Goal: Information Seeking & Learning: Learn about a topic

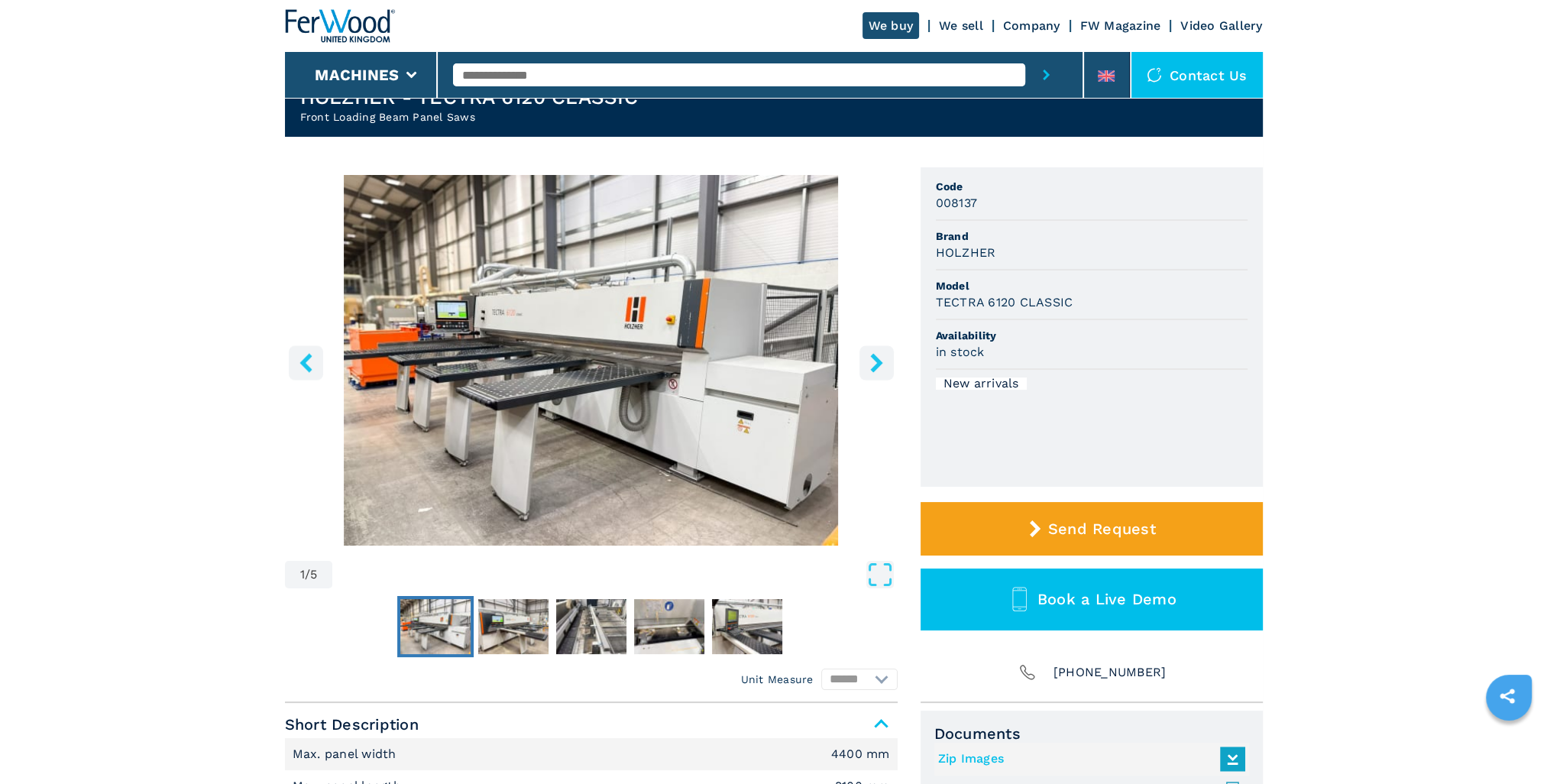
scroll to position [153, 0]
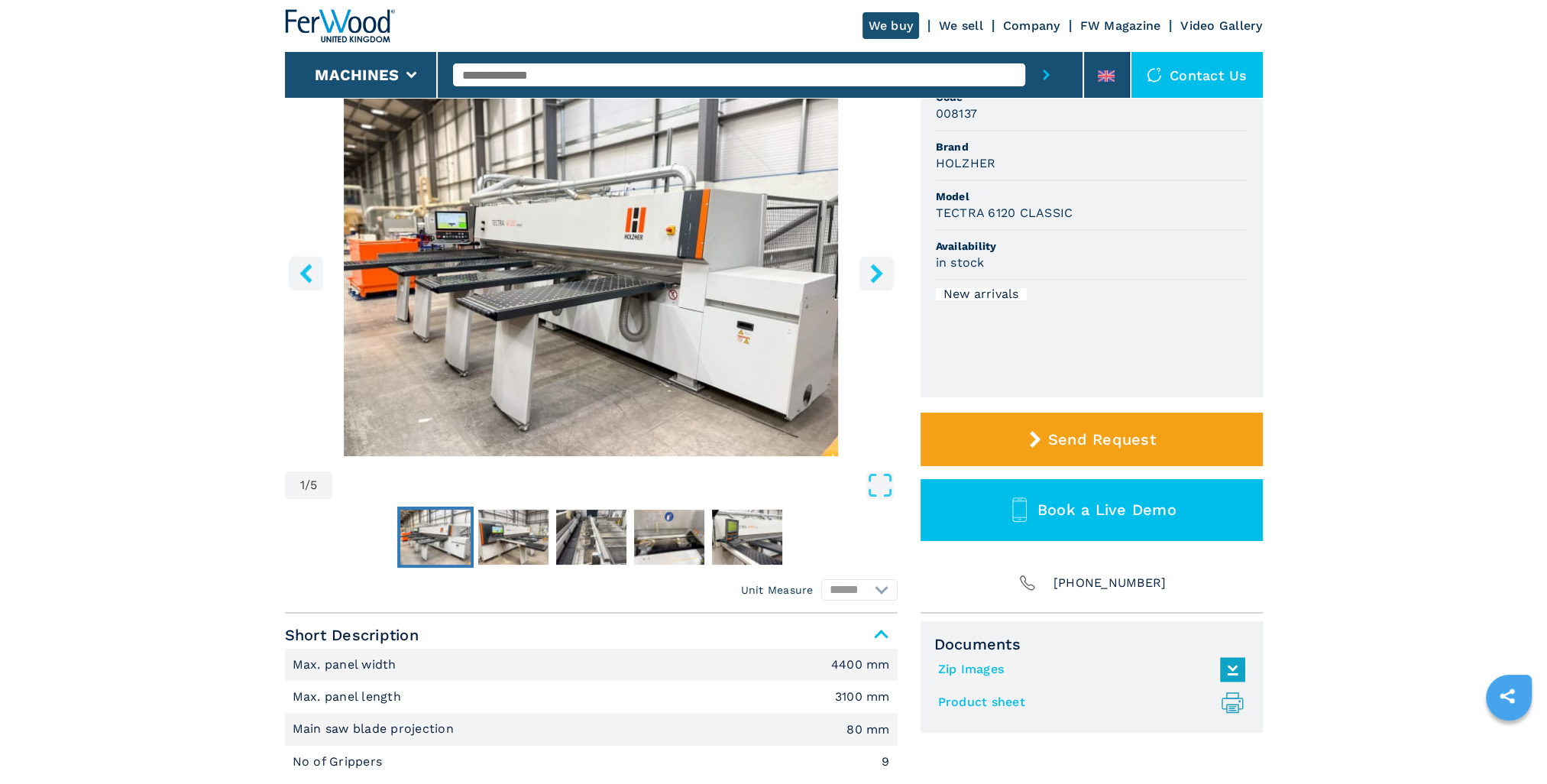
click at [632, 289] on img "Go to Slide 1" at bounding box center [591, 271] width 613 height 371
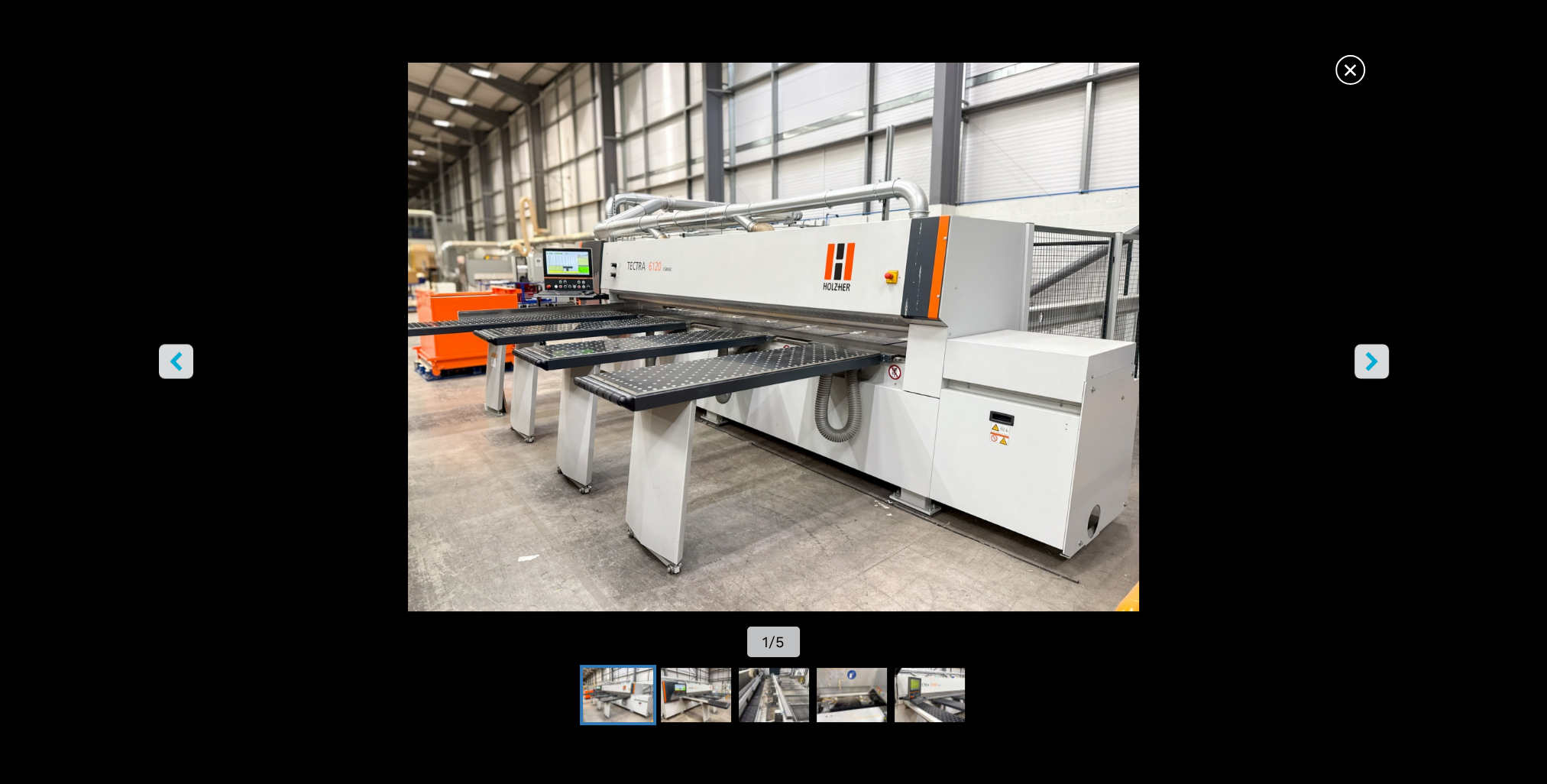
click at [1374, 360] on icon "right-button" at bounding box center [1371, 362] width 12 height 19
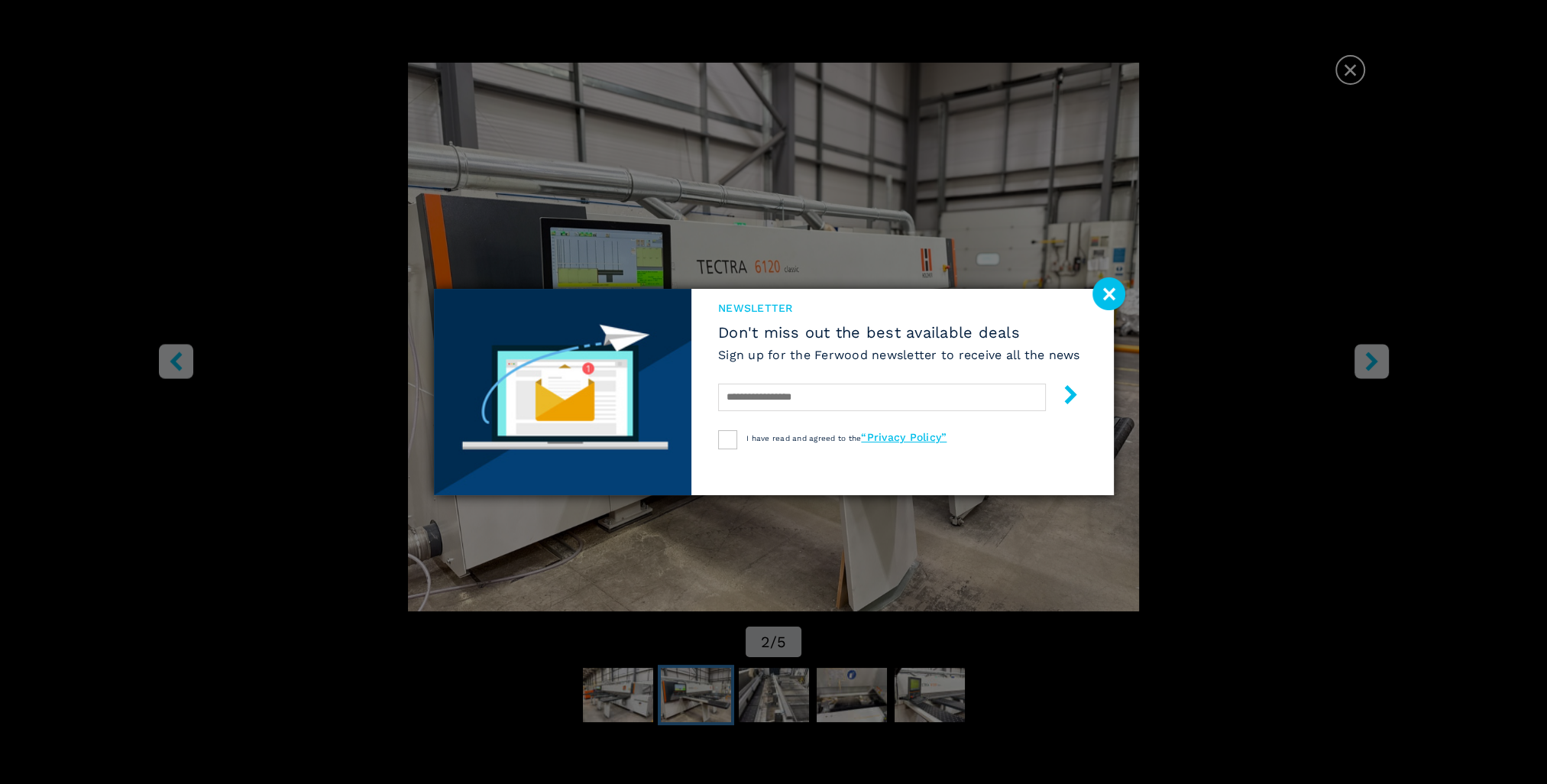
click at [1113, 290] on image at bounding box center [1109, 293] width 33 height 33
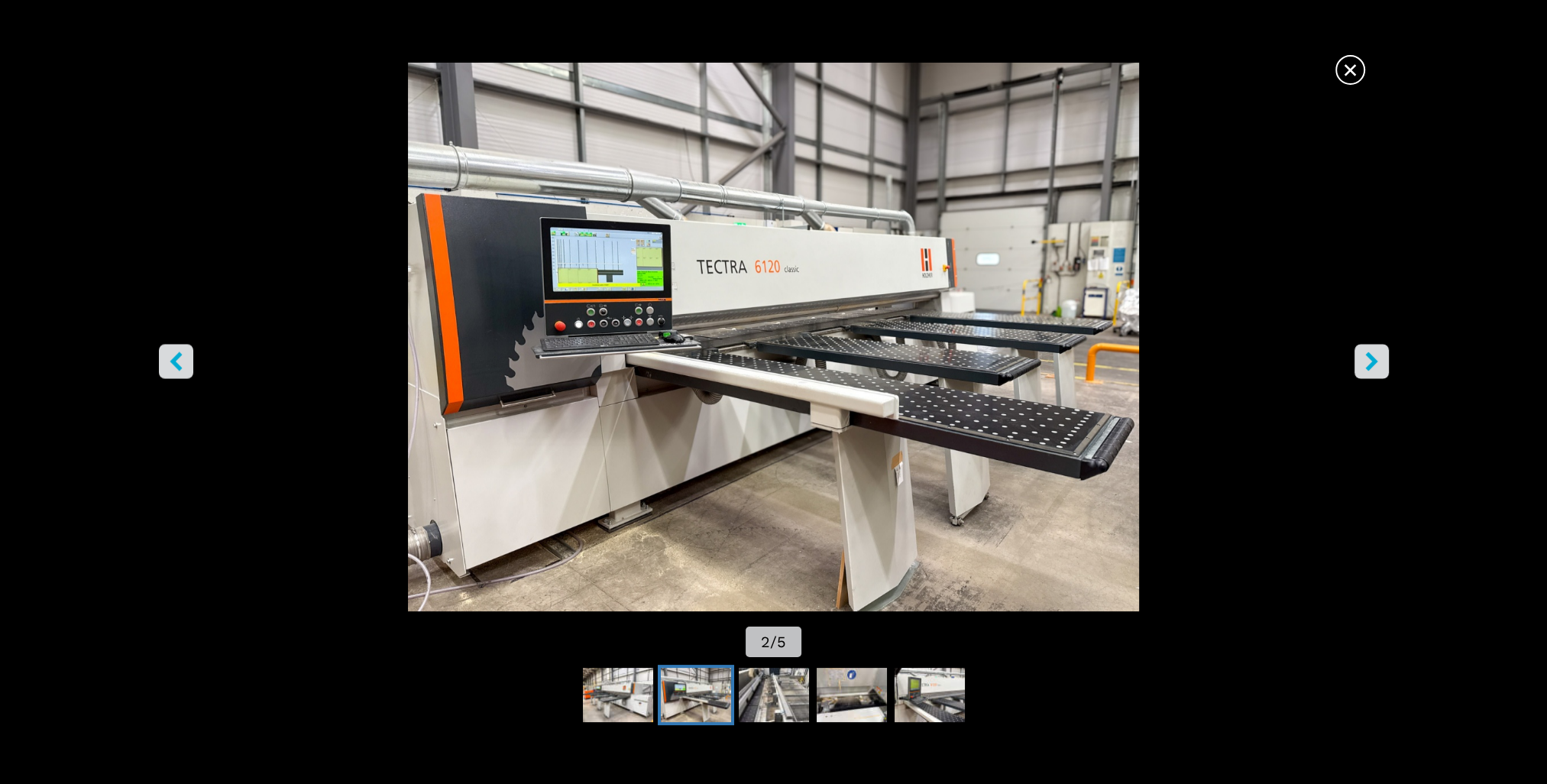
click at [1370, 360] on icon "right-button" at bounding box center [1372, 362] width 19 height 19
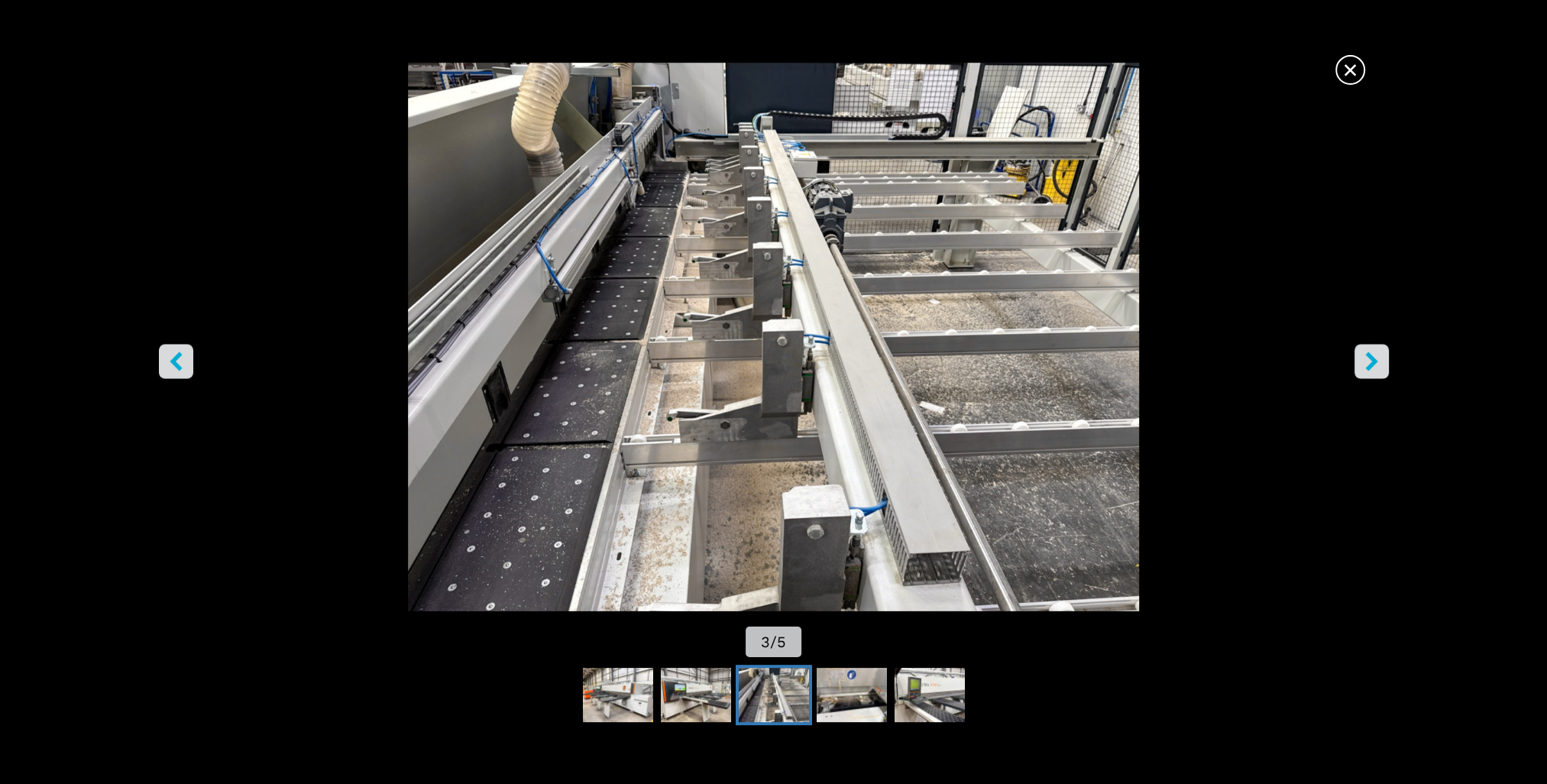
click at [1370, 360] on icon "right-button" at bounding box center [1372, 362] width 19 height 19
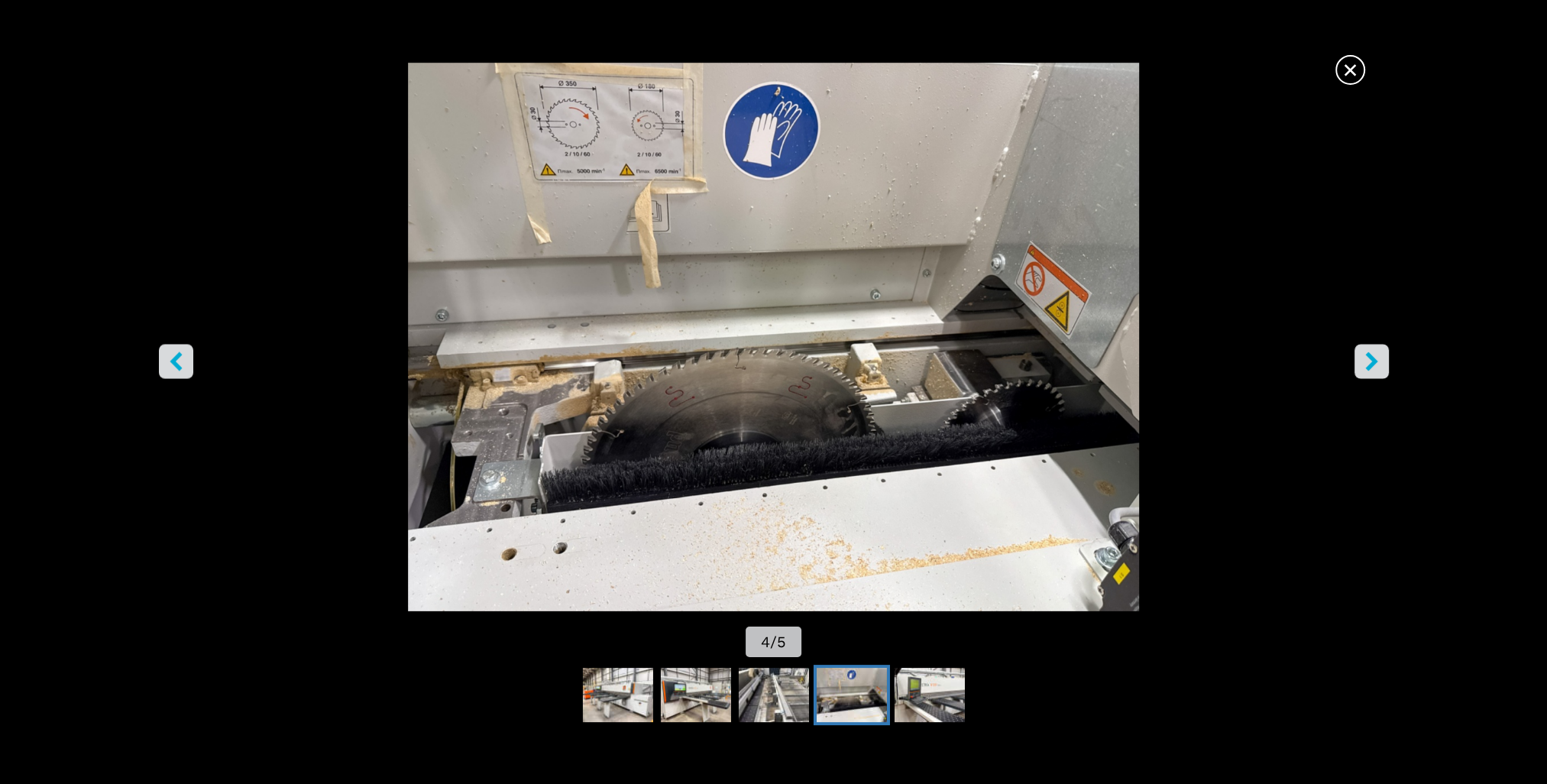
click at [1370, 360] on icon "right-button" at bounding box center [1372, 362] width 19 height 19
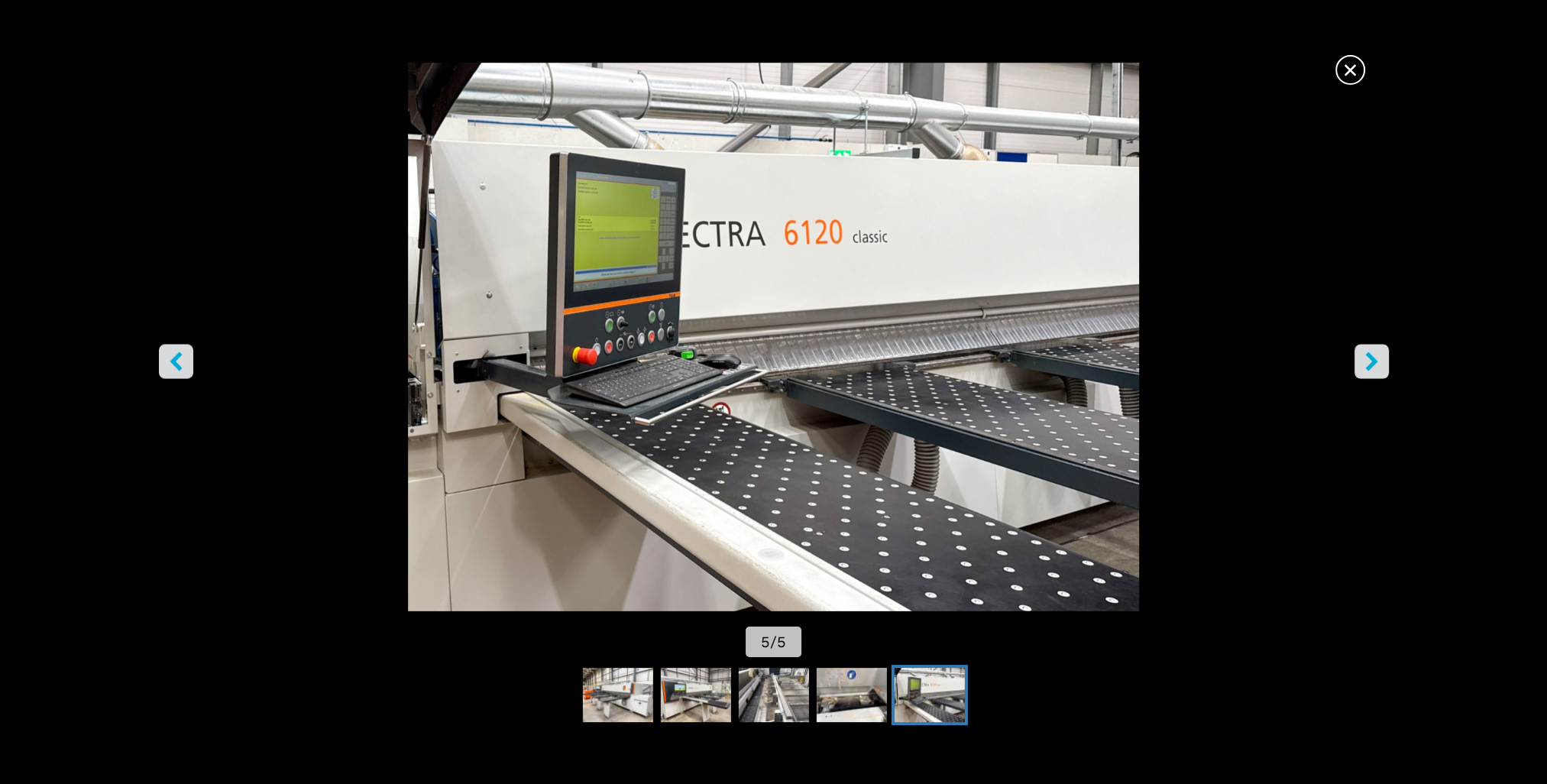
click at [1370, 360] on icon "right-button" at bounding box center [1372, 362] width 19 height 19
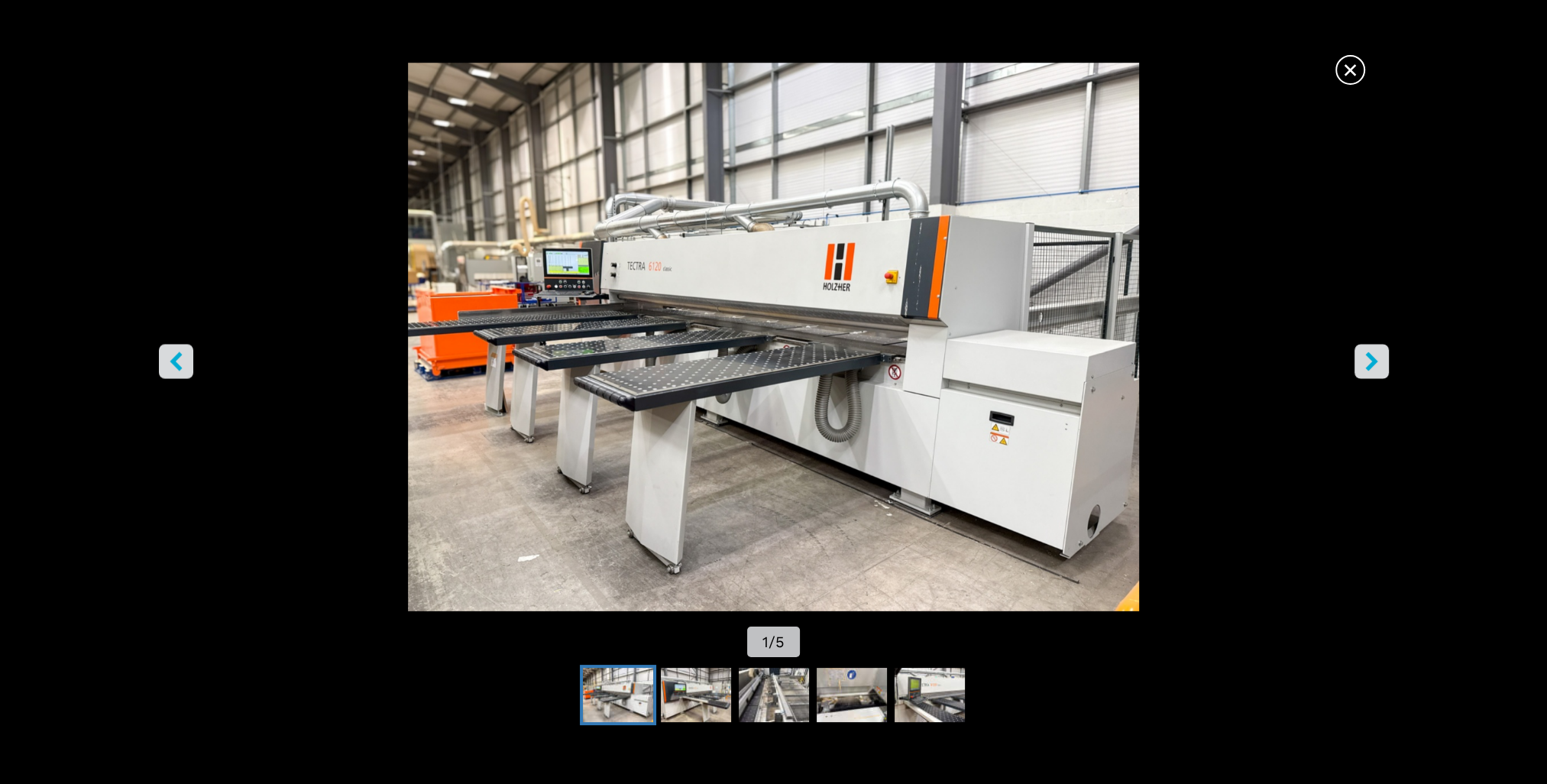
click at [1370, 360] on icon "right-button" at bounding box center [1372, 362] width 19 height 19
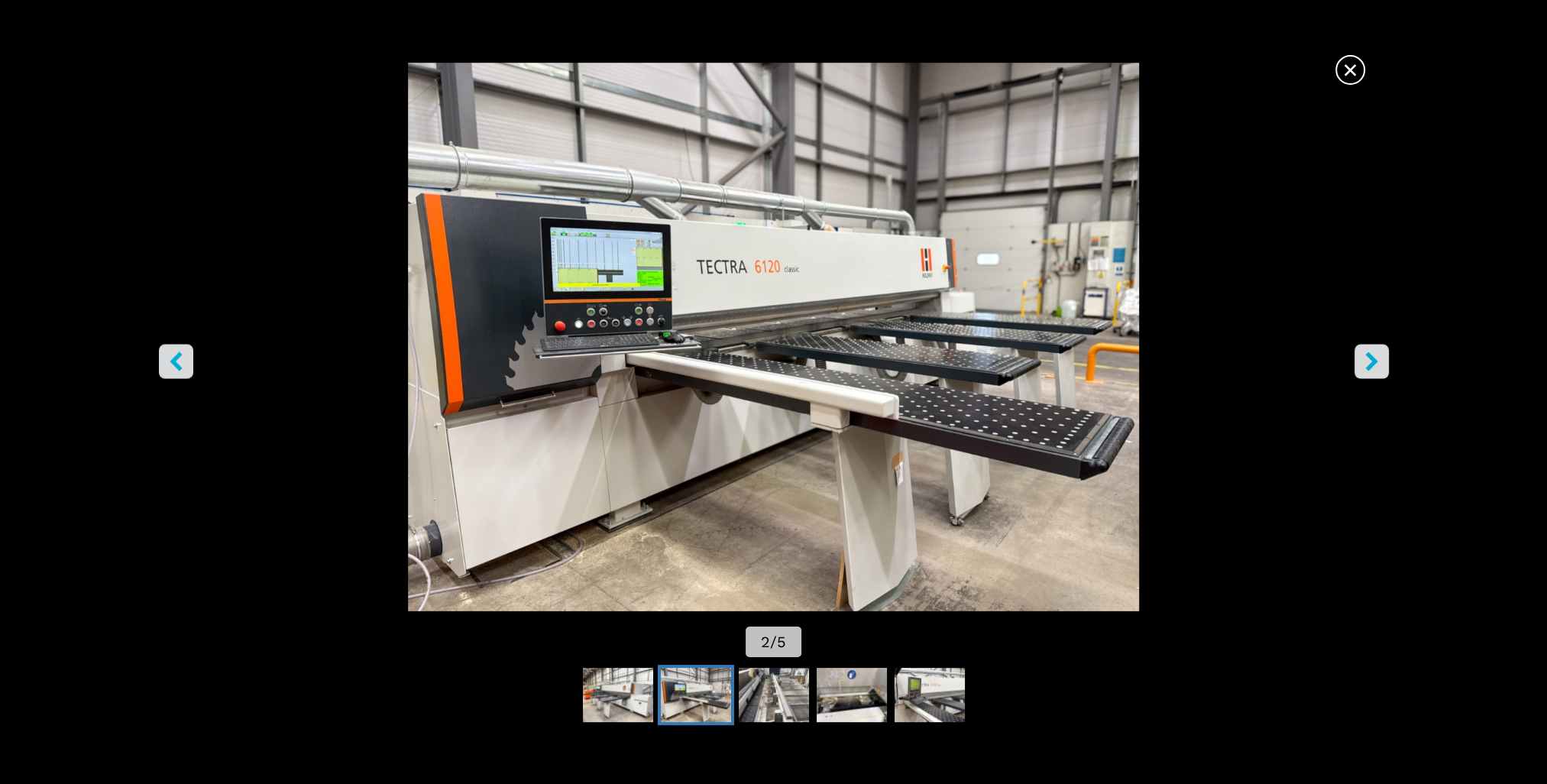
click at [1370, 360] on icon "right-button" at bounding box center [1372, 362] width 19 height 19
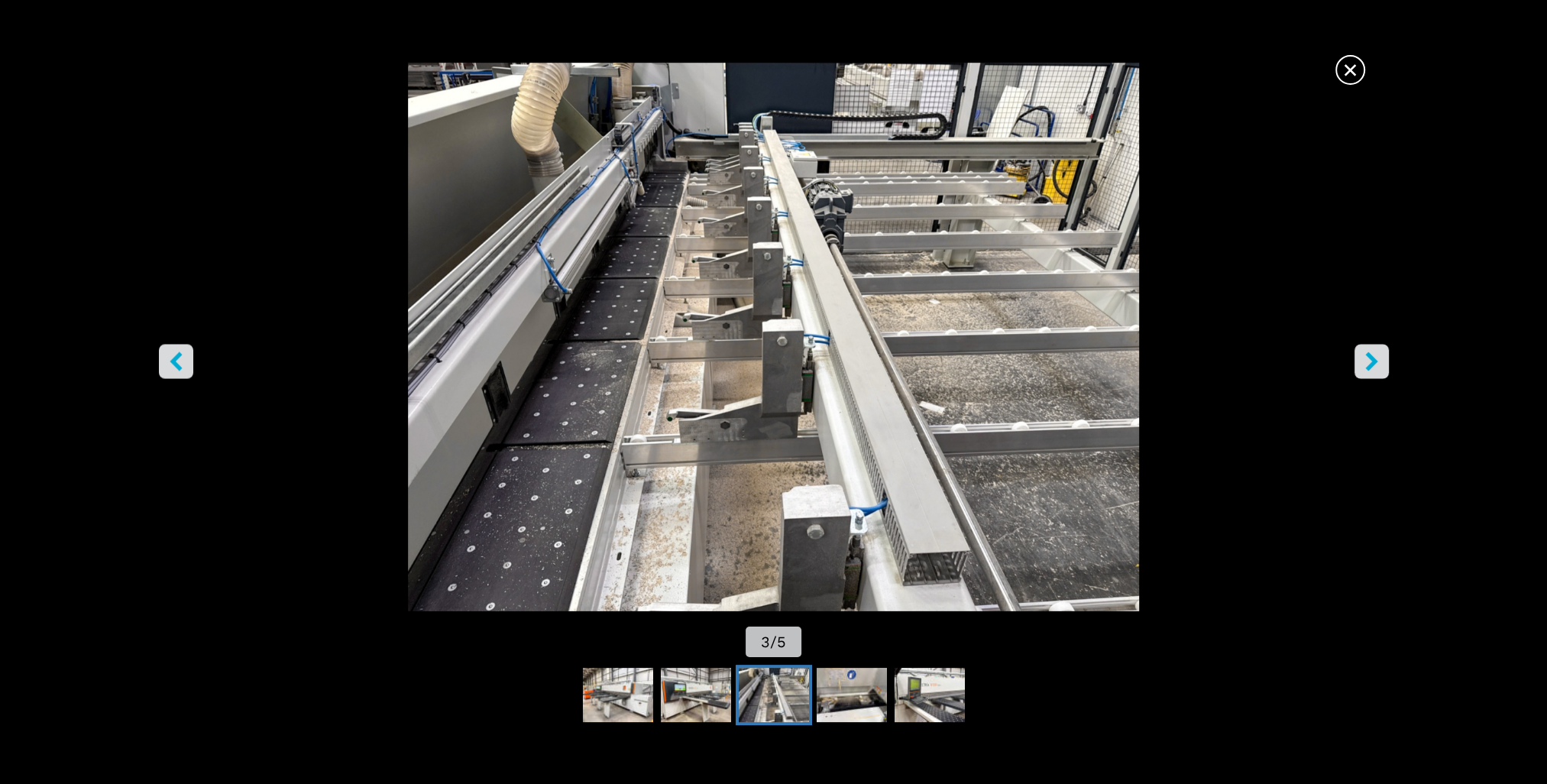
click at [1370, 360] on icon "right-button" at bounding box center [1372, 362] width 19 height 19
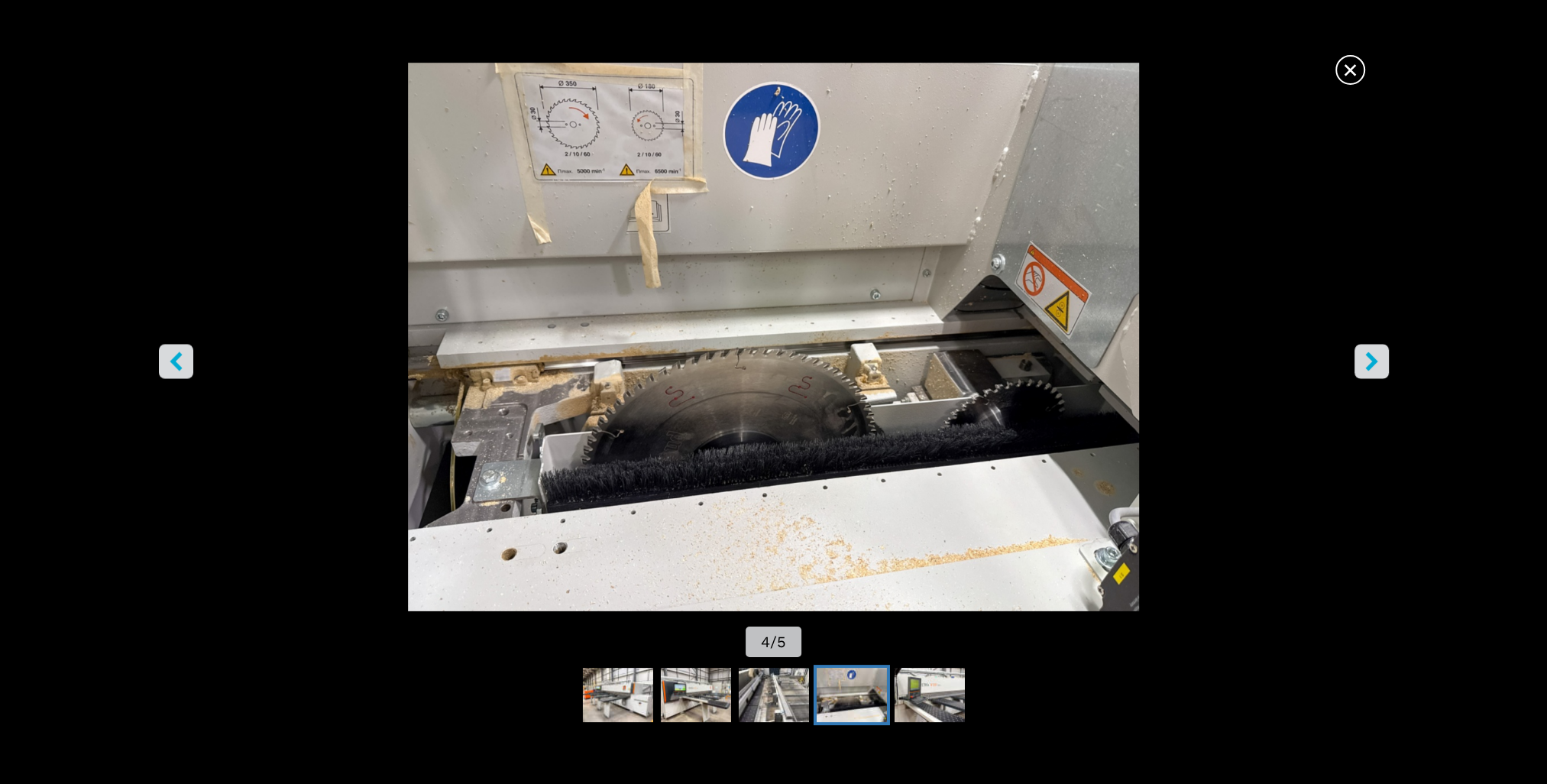
click at [1370, 360] on icon "right-button" at bounding box center [1372, 362] width 19 height 19
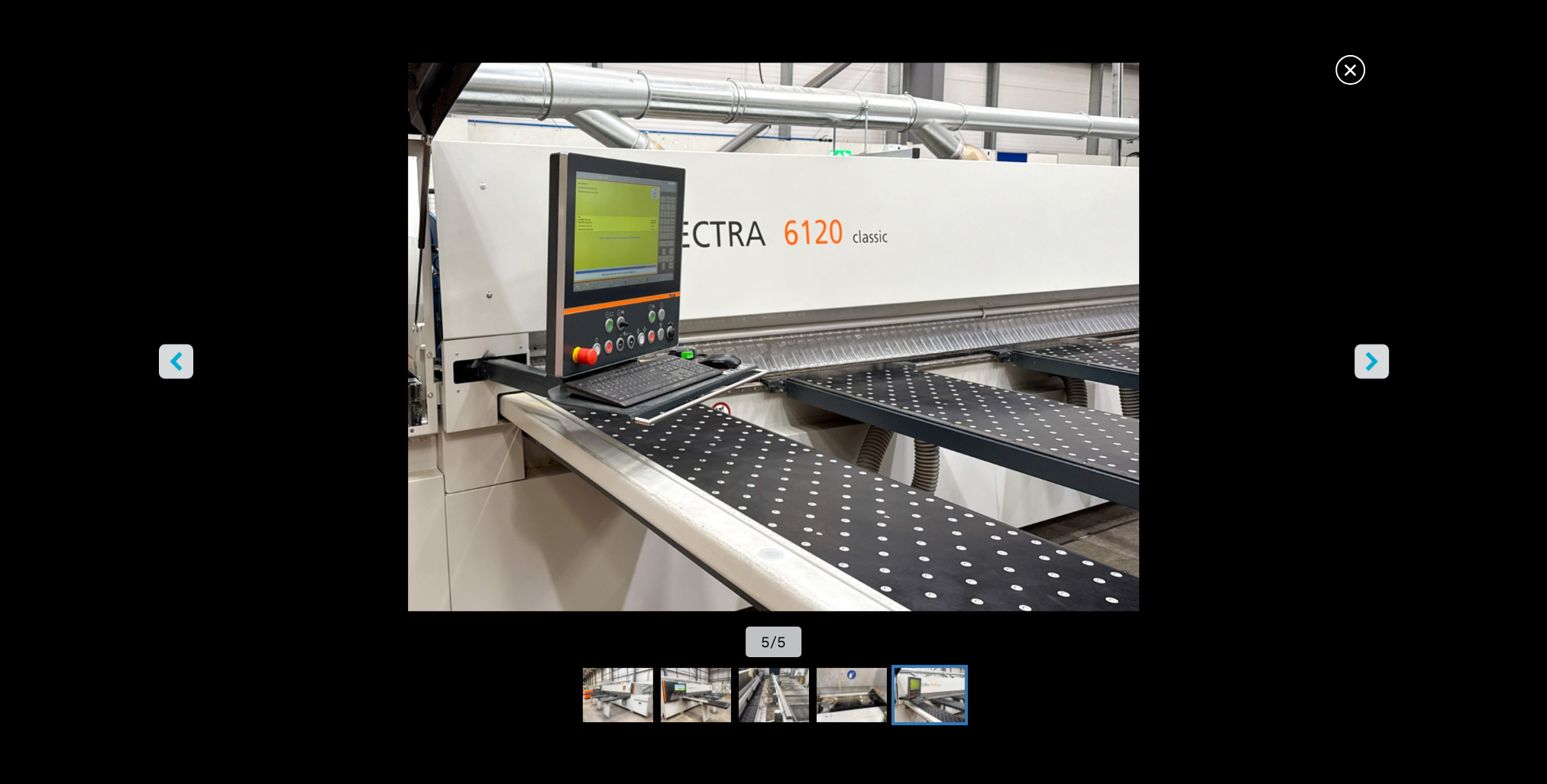
click at [1370, 360] on icon "right-button" at bounding box center [1372, 362] width 19 height 19
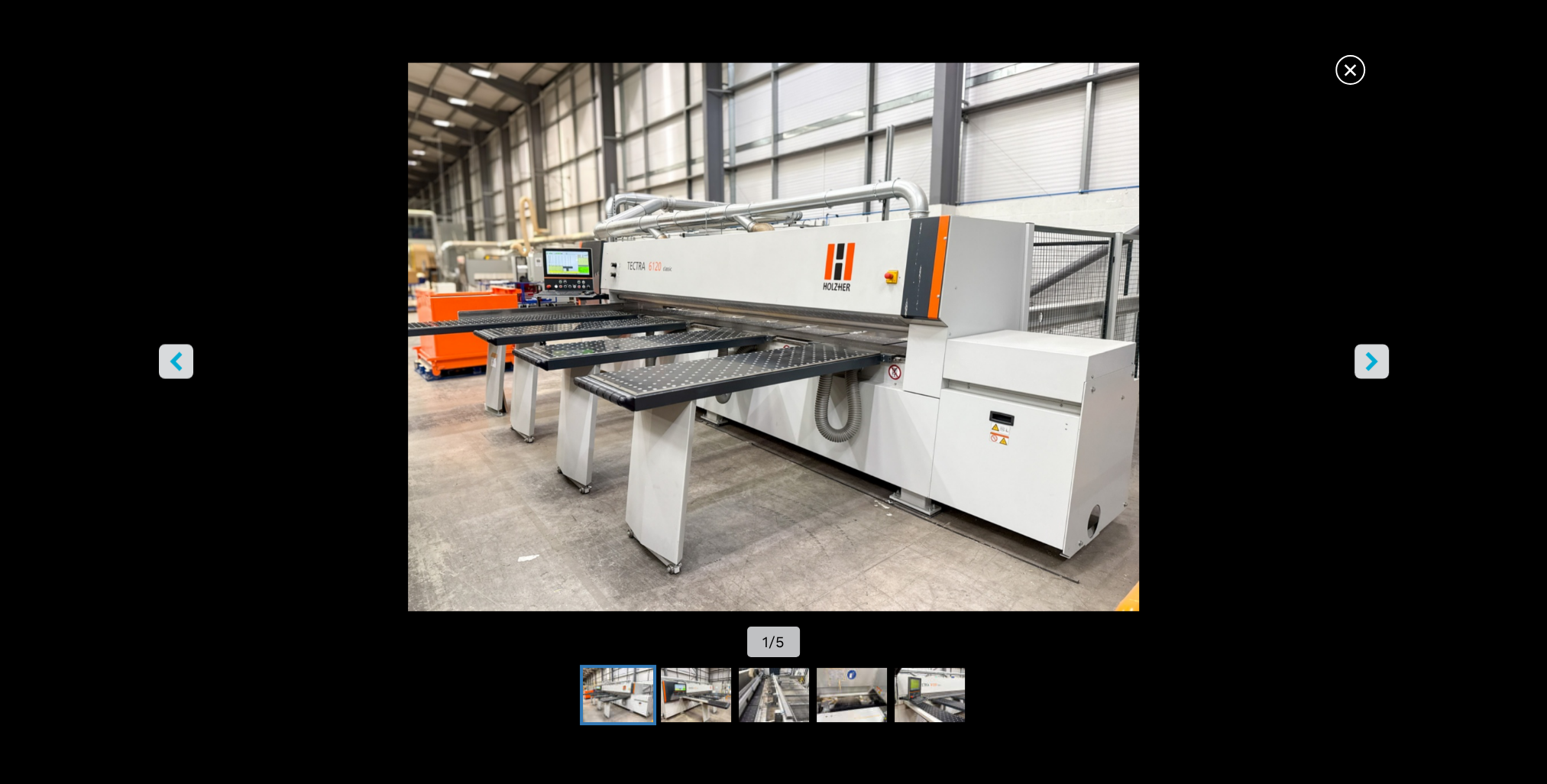
click at [1349, 73] on span "×" at bounding box center [1350, 66] width 27 height 27
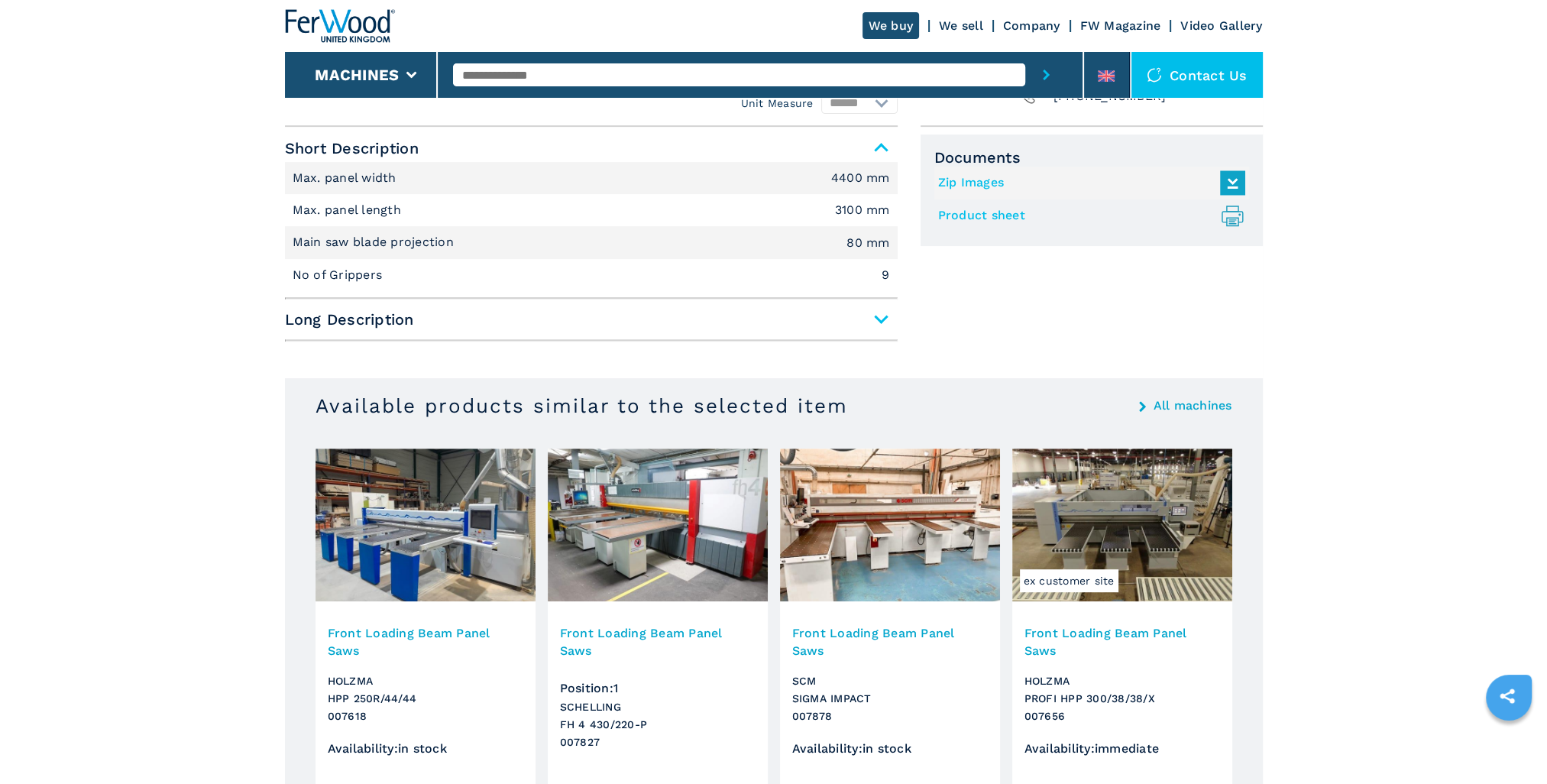
scroll to position [764, 0]
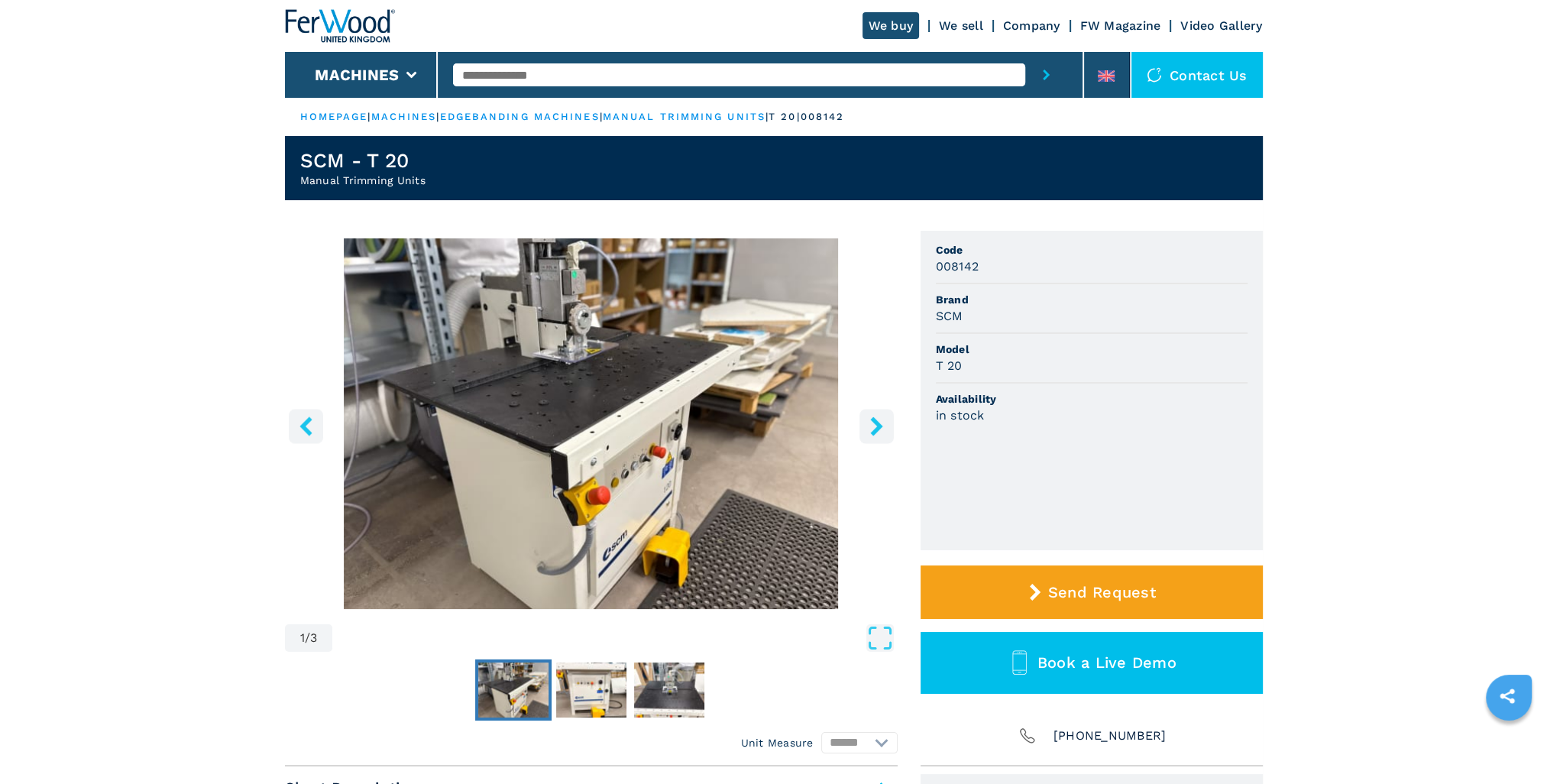
click at [880, 429] on icon "right-button" at bounding box center [877, 426] width 19 height 19
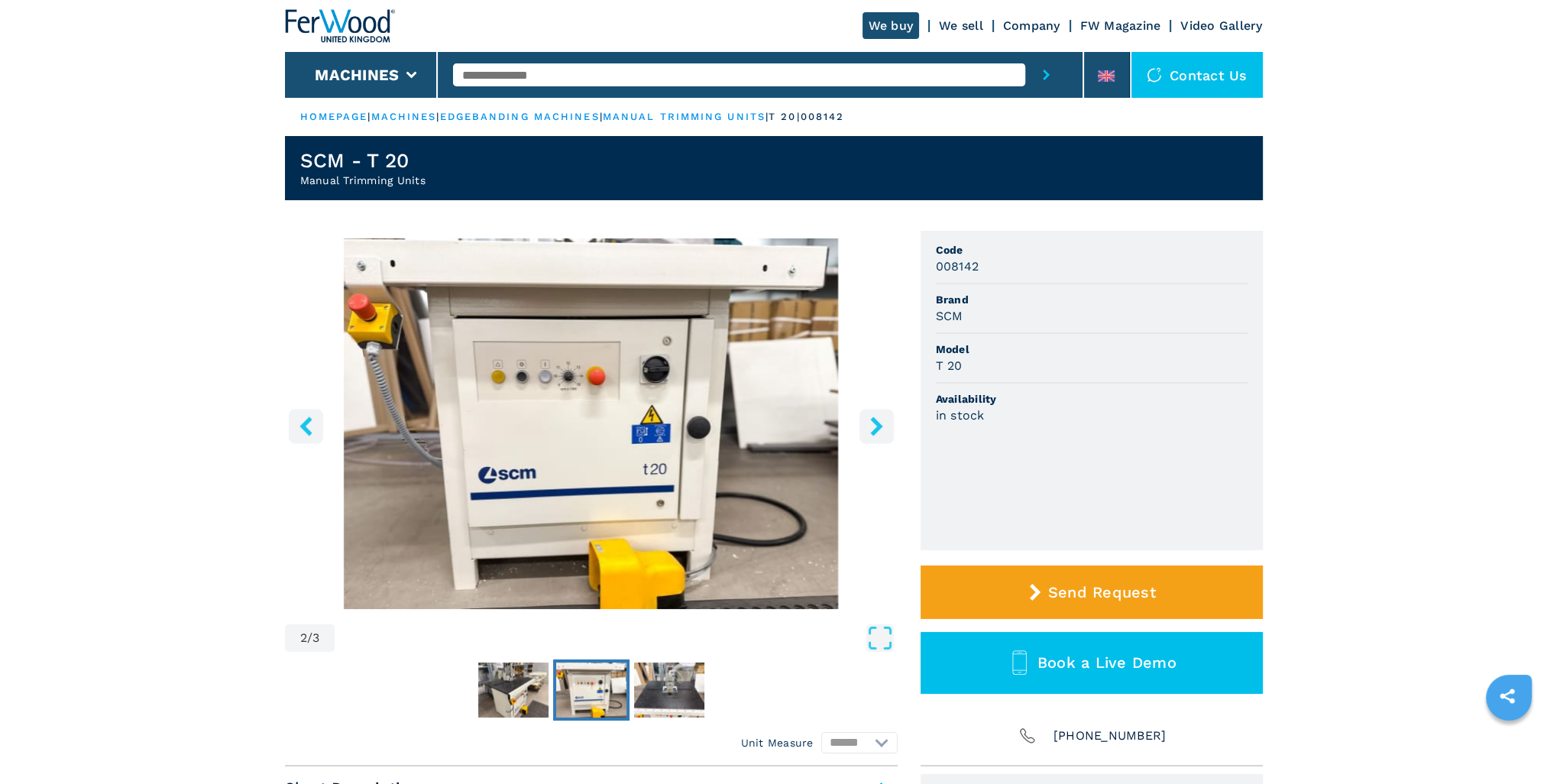
click at [880, 429] on icon "right-button" at bounding box center [877, 426] width 19 height 19
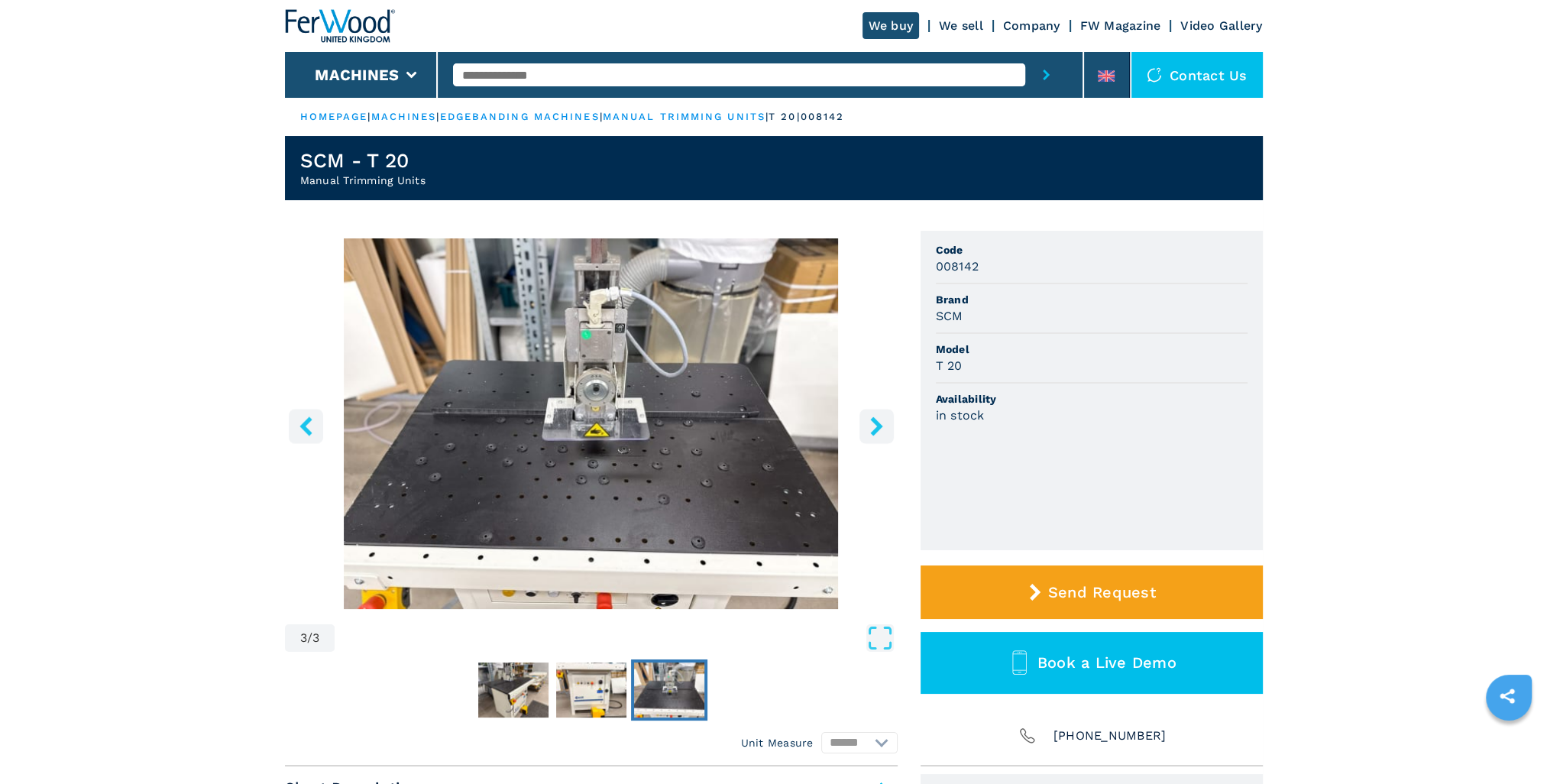
click at [880, 429] on icon "right-button" at bounding box center [877, 426] width 19 height 19
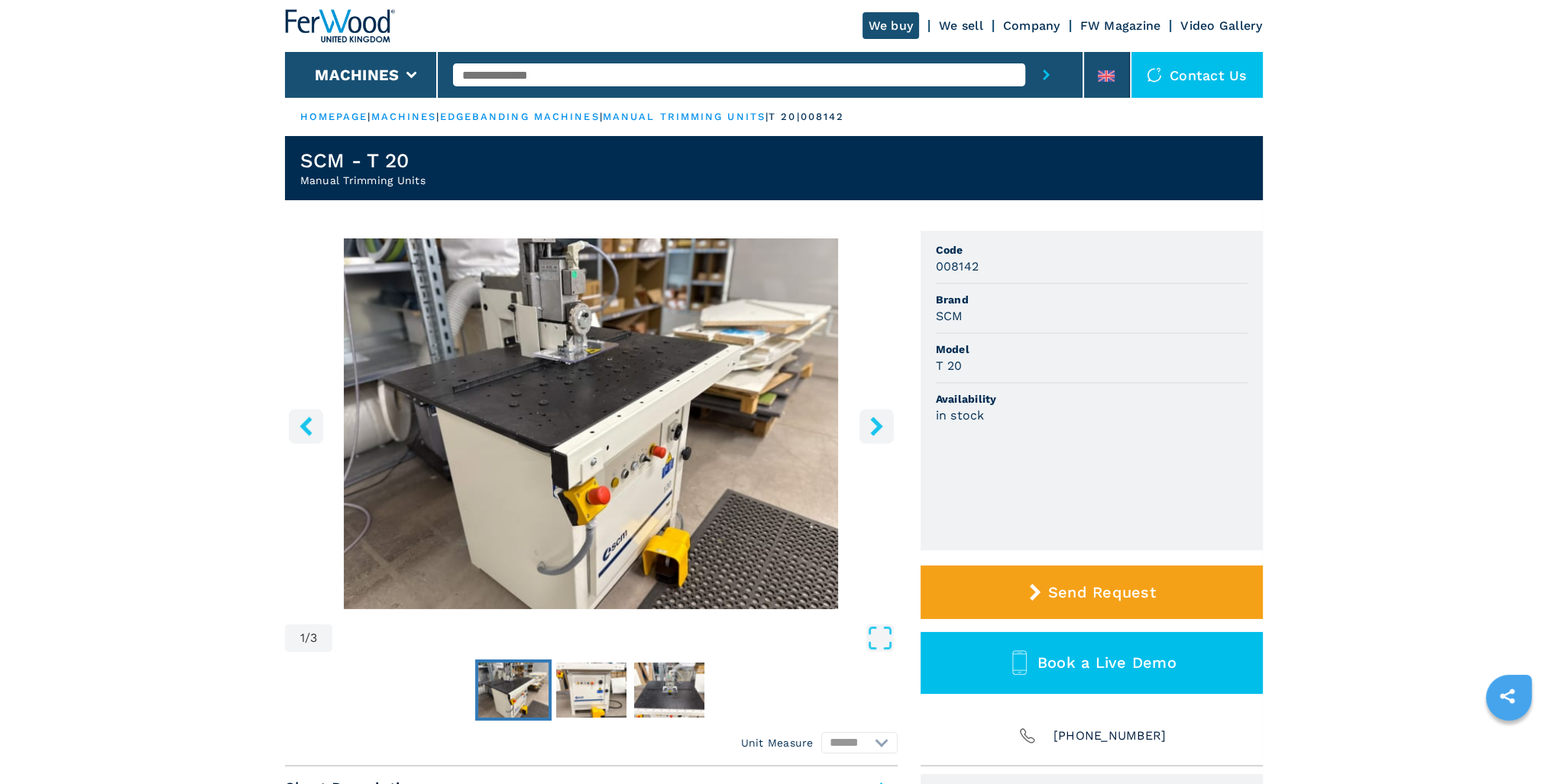
click at [880, 429] on icon "right-button" at bounding box center [877, 426] width 19 height 19
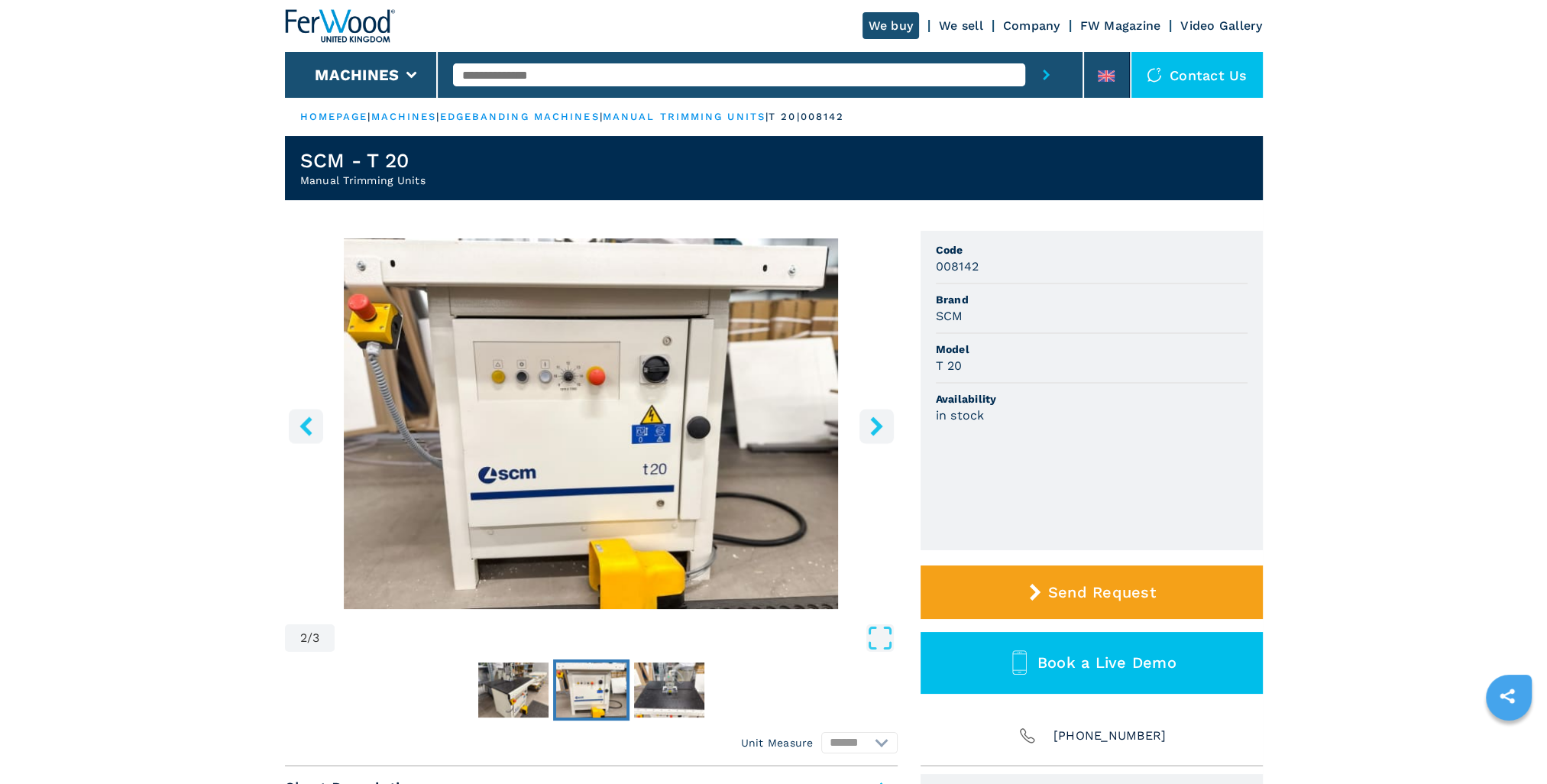
click at [880, 429] on icon "right-button" at bounding box center [877, 426] width 19 height 19
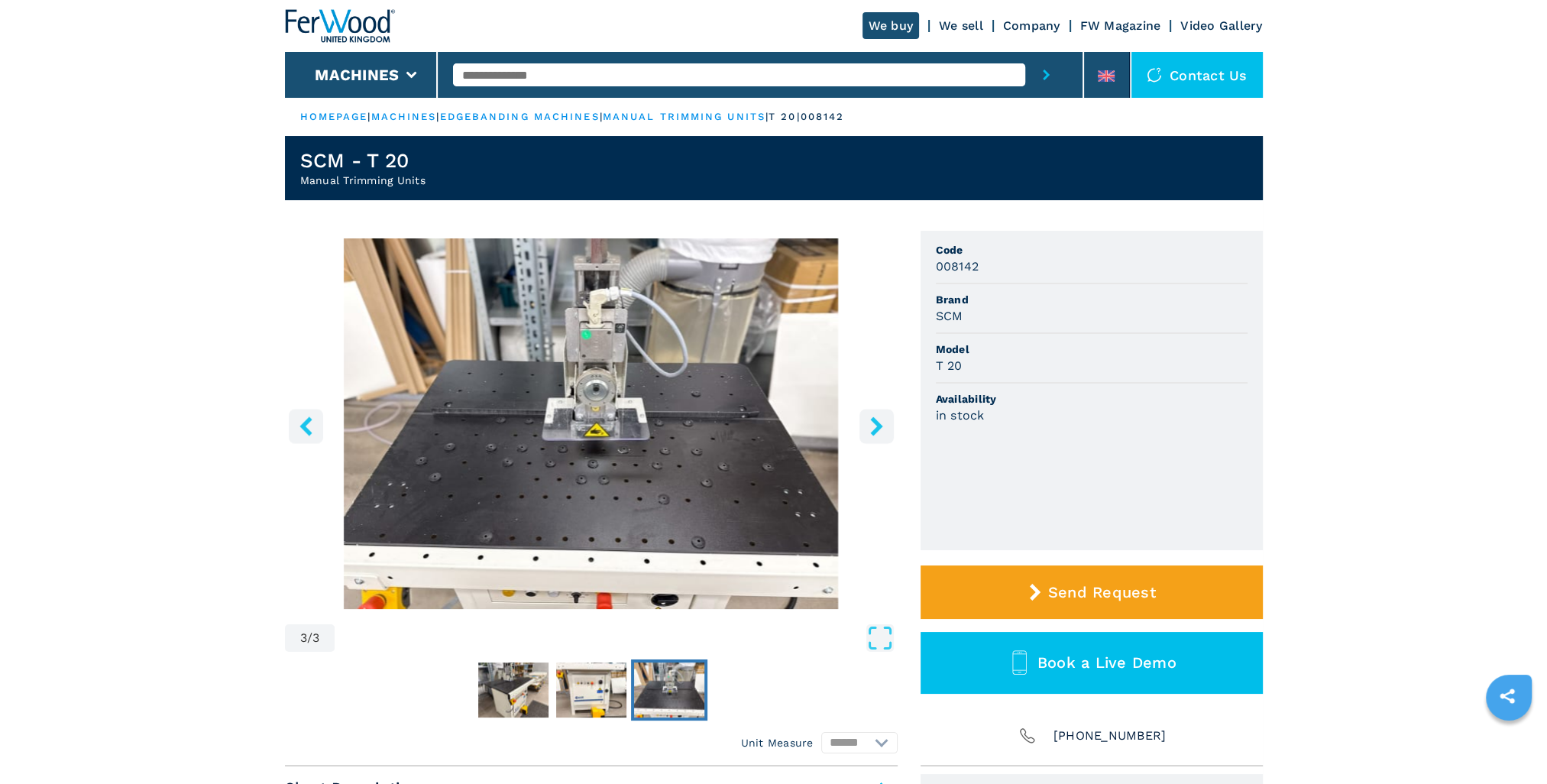
click at [880, 429] on icon "right-button" at bounding box center [877, 426] width 19 height 19
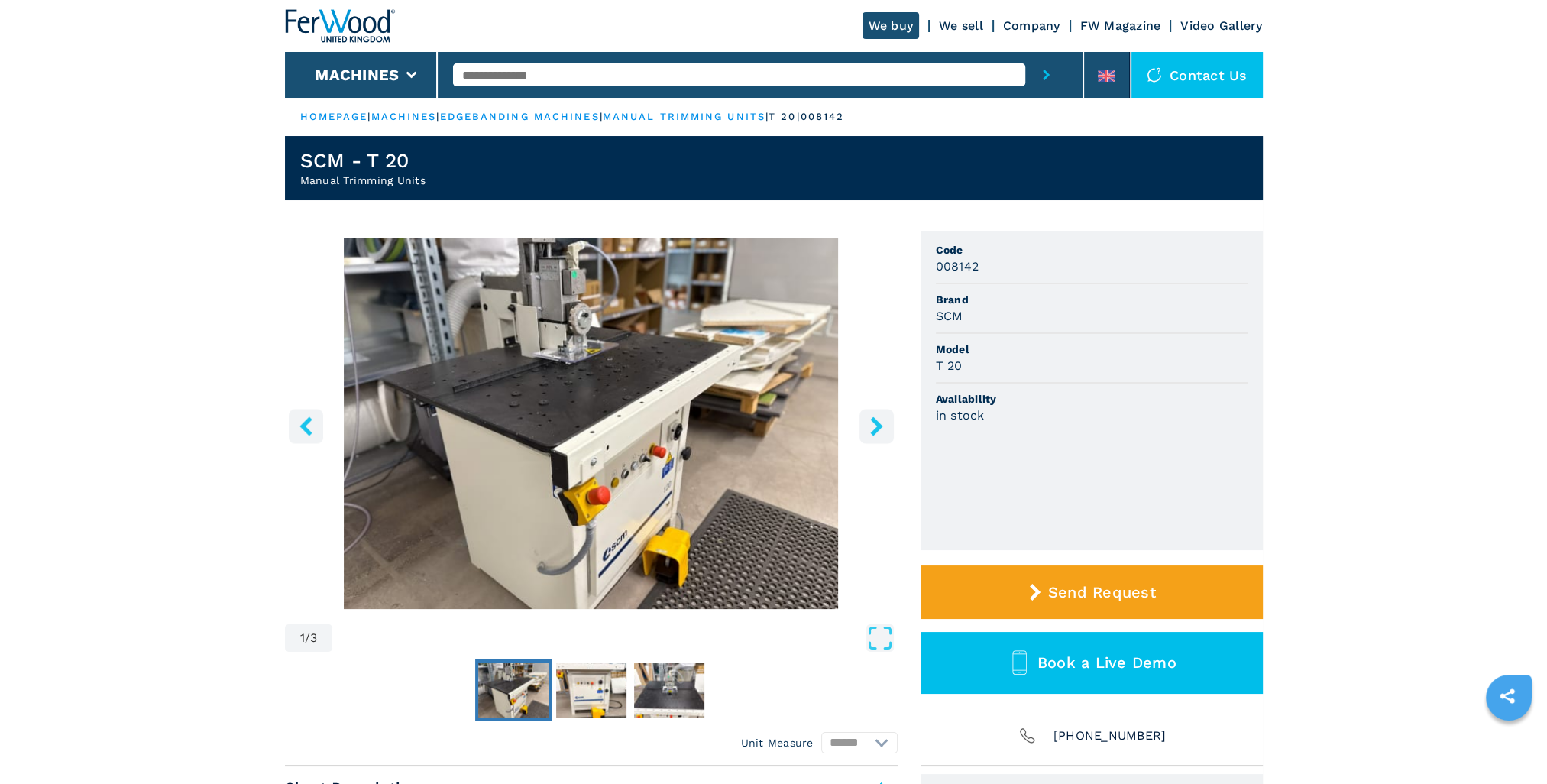
click at [880, 429] on icon "right-button" at bounding box center [877, 426] width 19 height 19
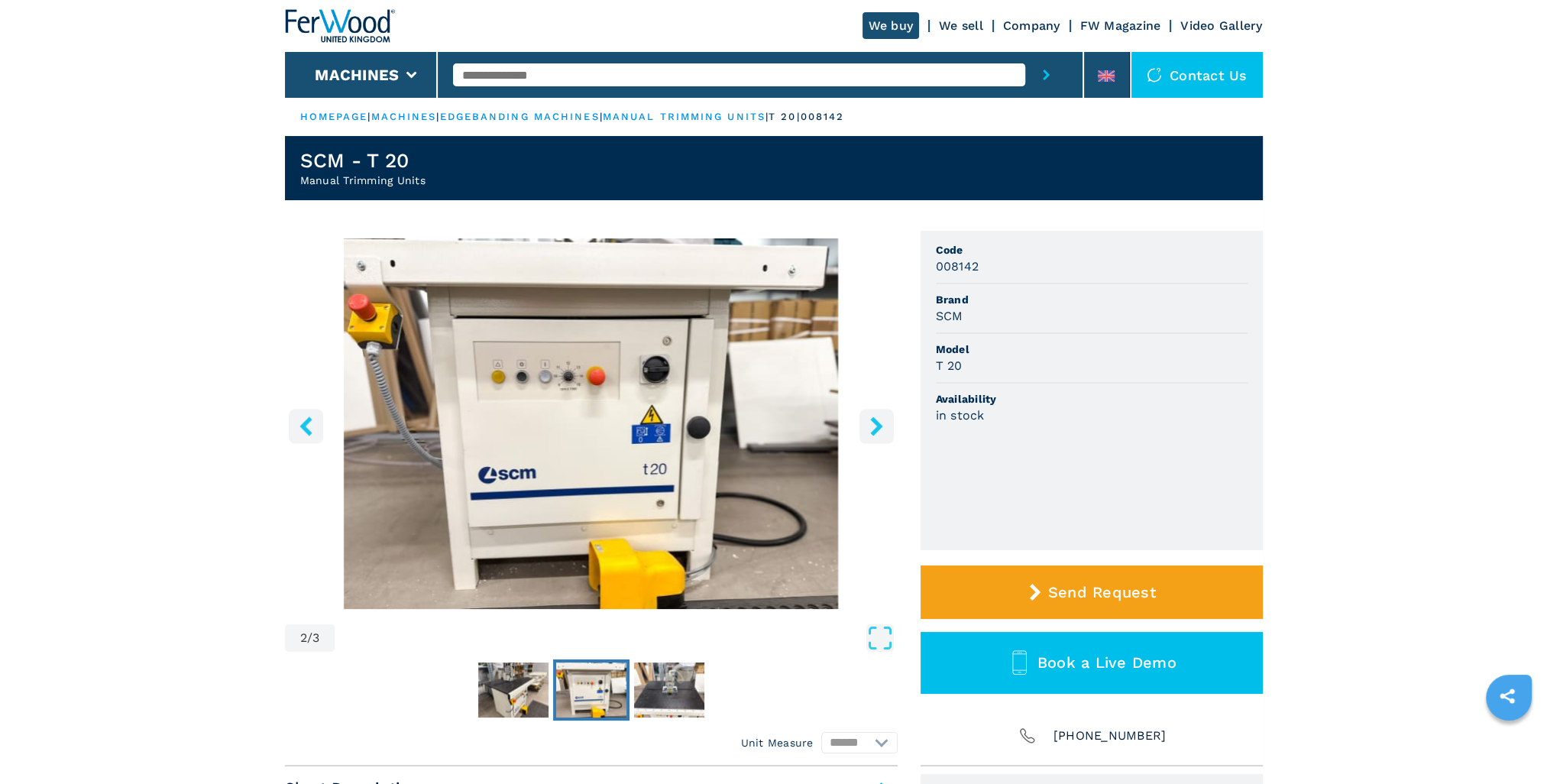
click at [880, 429] on icon "right-button" at bounding box center [877, 426] width 19 height 19
